Goal: Use online tool/utility: Utilize a website feature to perform a specific function

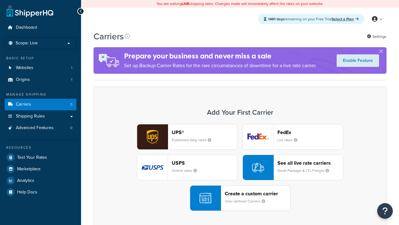
click at [240, 167] on div "UPS® Published daily rates FedEx List rates USPS Online rates See all live rate…" at bounding box center [240, 167] width 280 height 87
click at [310, 132] on header "FedEx" at bounding box center [310, 132] width 65 height 6
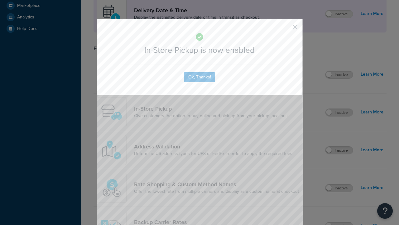
scroll to position [175, 0]
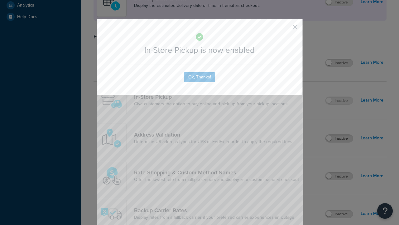
click at [286, 29] on button "button" at bounding box center [286, 29] width 2 height 2
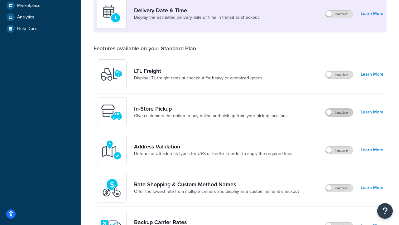
scroll to position [151, 0]
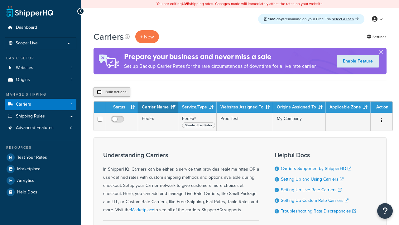
click at [99, 92] on input "checkbox" at bounding box center [99, 92] width 5 height 5
checkbox input "true"
click at [0, 0] on button "Delete" at bounding box center [0, 0] width 0 height 0
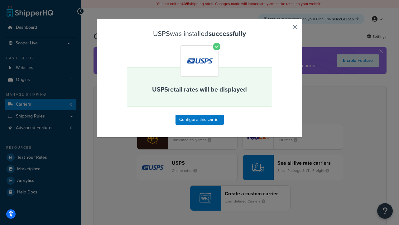
click at [286, 29] on button "button" at bounding box center [286, 29] width 2 height 2
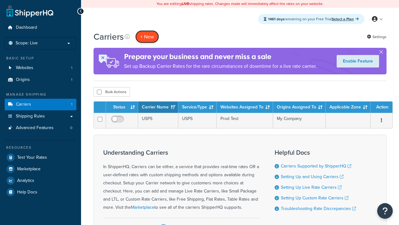
click at [147, 36] on button "+ New" at bounding box center [147, 36] width 24 height 13
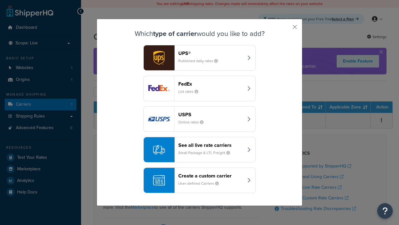
click at [200, 149] on div "See all live rate carriers Small Package & LTL Freight" at bounding box center [210, 149] width 65 height 15
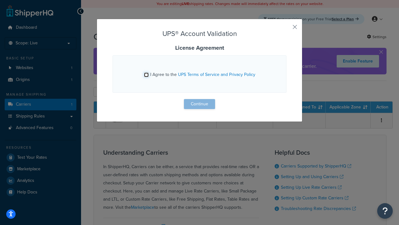
click at [146, 75] on input "I Agree to the UPS Terms of Service and Privacy Policy" at bounding box center [146, 74] width 5 height 5
checkbox input "true"
click at [200, 104] on button "Continue" at bounding box center [199, 104] width 31 height 10
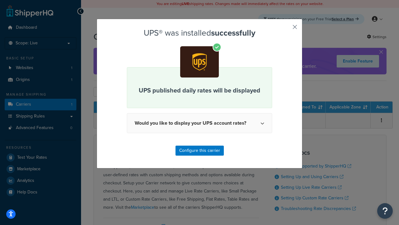
click at [286, 29] on button "button" at bounding box center [286, 29] width 2 height 2
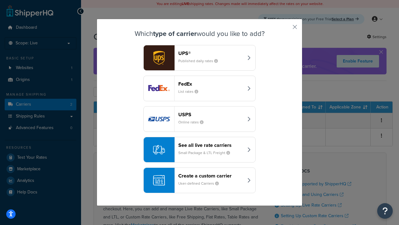
click at [211, 84] on header "FedEx" at bounding box center [210, 84] width 65 height 6
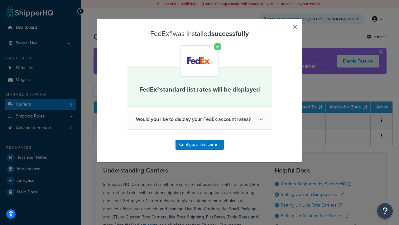
click at [286, 29] on button "button" at bounding box center [286, 29] width 2 height 2
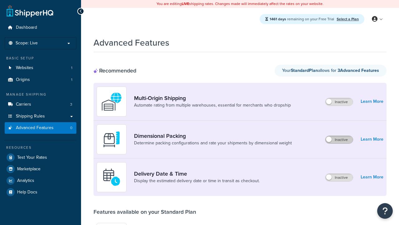
click at [339, 139] on label "Inactive" at bounding box center [339, 139] width 27 height 7
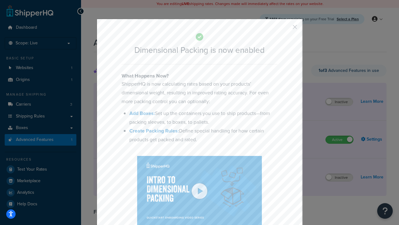
click at [286, 28] on button "button" at bounding box center [286, 29] width 2 height 2
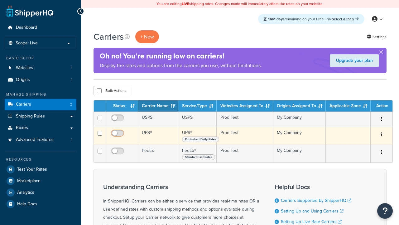
click at [118, 119] on input "checkbox" at bounding box center [118, 119] width 17 height 8
checkbox input "true"
click at [118, 135] on input "checkbox" at bounding box center [118, 135] width 17 height 8
checkbox input "true"
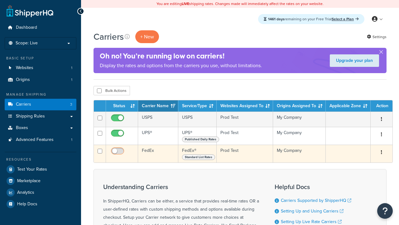
click at [118, 153] on input "checkbox" at bounding box center [118, 152] width 17 height 8
checkbox input "true"
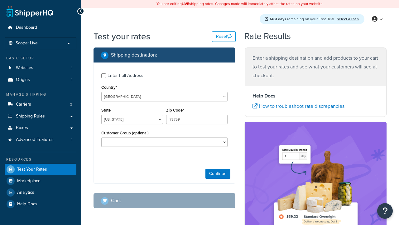
select select "[GEOGRAPHIC_DATA]"
click at [218, 174] on button "Continue" at bounding box center [218, 173] width 25 height 10
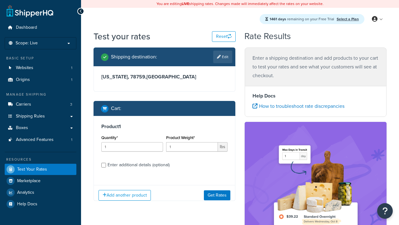
type input "78628"
type input "3"
type input "5"
click at [217, 200] on button "Get Rates" at bounding box center [217, 195] width 27 height 10
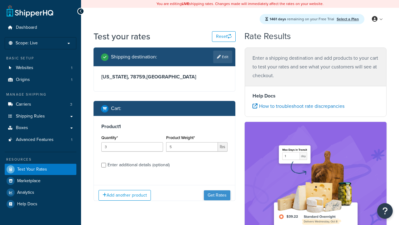
scroll to position [0, 0]
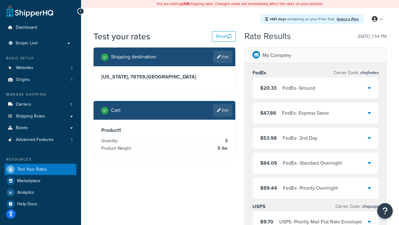
click at [315, 88] on div "FedEx - Ground" at bounding box center [299, 88] width 33 height 9
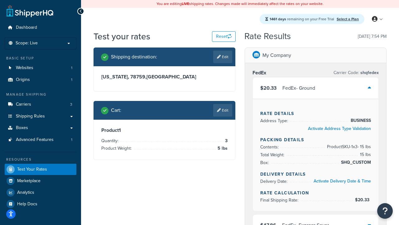
click at [316, 220] on div "FedEx - Express Saver" at bounding box center [305, 224] width 47 height 9
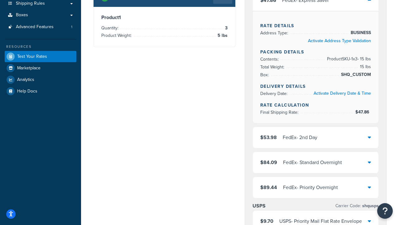
click at [316, 137] on div "FedEx - 2nd Day" at bounding box center [300, 137] width 35 height 9
click at [316, 162] on div "FedEx - Standard Overnight" at bounding box center [312, 162] width 59 height 9
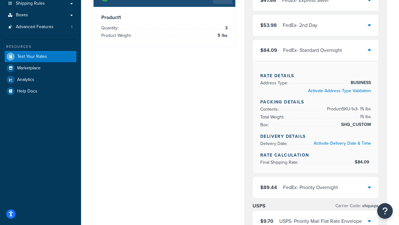
click at [316, 183] on div "FedEx - Priority Overnight" at bounding box center [310, 187] width 55 height 9
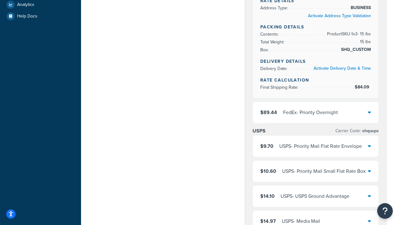
click at [316, 150] on div "USPS - Priority Mail Flat Rate Envelope" at bounding box center [320, 146] width 83 height 9
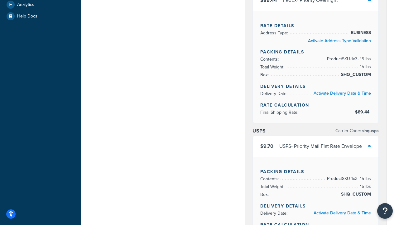
scroll to position [119, 0]
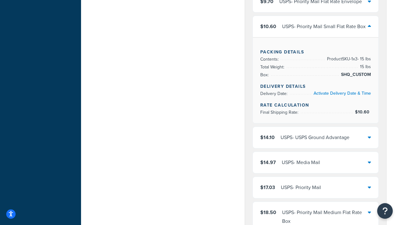
click at [316, 167] on div "USPS - Media Mail" at bounding box center [301, 162] width 38 height 9
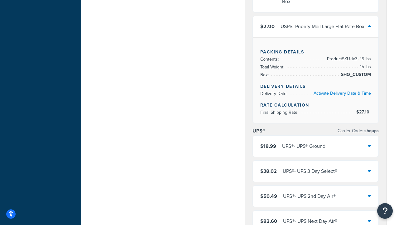
click at [316, 146] on div "UPS® - UPS® Ground" at bounding box center [303, 146] width 43 height 9
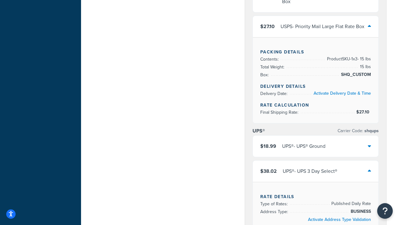
scroll to position [644, 0]
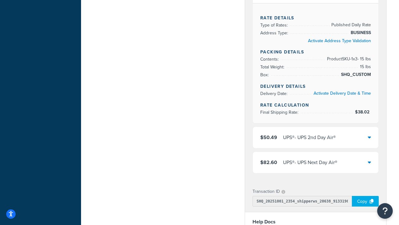
click at [316, 137] on div "UPS® - UPS 2nd Day Air®" at bounding box center [309, 137] width 53 height 9
click at [316, 162] on div "UPS® - UPS Next Day Air®" at bounding box center [310, 162] width 54 height 9
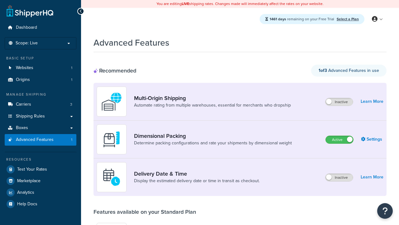
scroll to position [136, 0]
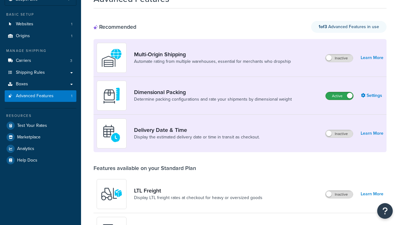
click at [340, 92] on label "Active" at bounding box center [339, 95] width 27 height 7
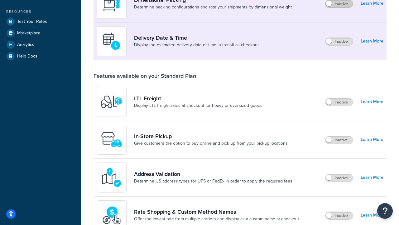
scroll to position [124, 0]
